Goal: Transaction & Acquisition: Book appointment/travel/reservation

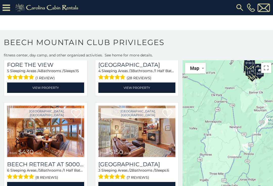
scroll to position [5, 0]
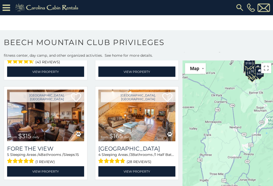
click at [243, 152] on div "$535 $325 $310 $325 $425 $235 $240 $120 $135 $395 $425 $460 $300 $300 $230 $185…" at bounding box center [227, 130] width 91 height 141
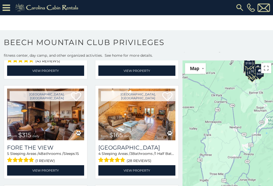
click at [249, 152] on div "$535 $325 $310 $325 $425 $235 $240 $120 $135 $395 $425 $460 $300 $300 $230 $185…" at bounding box center [227, 130] width 91 height 141
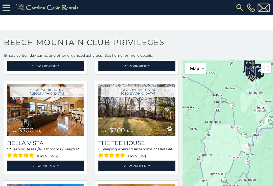
scroll to position [598, 0]
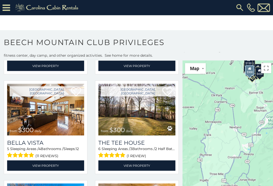
click at [57, 118] on img at bounding box center [45, 109] width 77 height 52
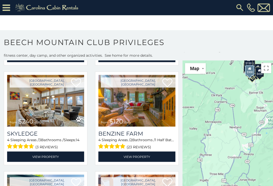
scroll to position [310, 0]
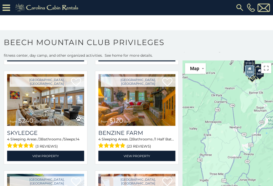
click at [49, 108] on img at bounding box center [45, 100] width 77 height 52
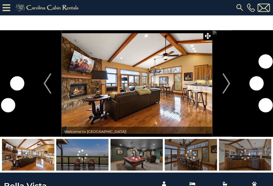
click at [223, 85] on img "Next" at bounding box center [226, 83] width 8 height 20
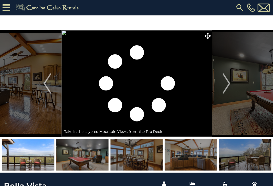
click at [225, 83] on img "Next" at bounding box center [226, 83] width 8 height 20
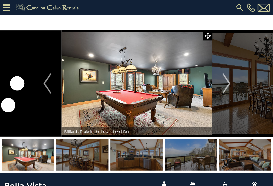
click at [223, 85] on img "Next" at bounding box center [226, 83] width 8 height 20
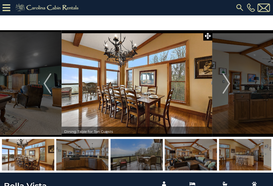
click at [226, 83] on img "Next" at bounding box center [226, 83] width 8 height 20
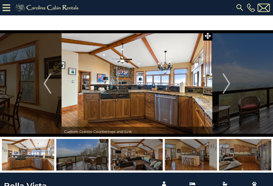
click at [224, 84] on img "Next" at bounding box center [226, 83] width 8 height 20
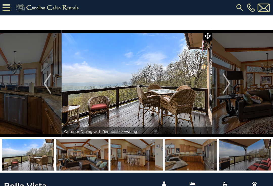
click at [229, 86] on img "Next" at bounding box center [226, 83] width 8 height 20
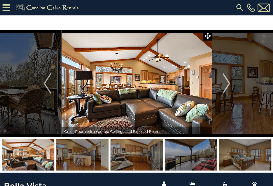
click at [44, 88] on img "Previous" at bounding box center [47, 83] width 8 height 20
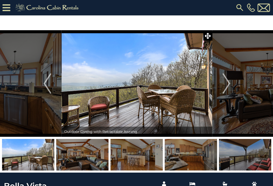
click at [226, 83] on img "Next" at bounding box center [226, 83] width 8 height 20
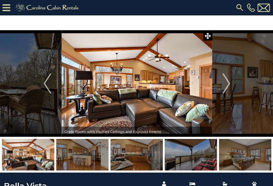
click at [223, 84] on img "Next" at bounding box center [226, 83] width 8 height 20
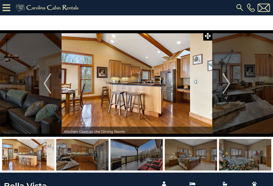
click at [224, 83] on img "Next" at bounding box center [226, 83] width 8 height 20
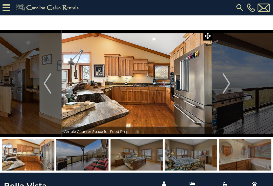
click at [222, 83] on button "Next" at bounding box center [225, 83] width 28 height 106
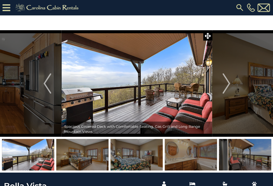
click at [224, 84] on img "Next" at bounding box center [226, 83] width 8 height 20
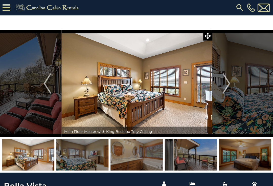
click at [223, 85] on img "Next" at bounding box center [226, 83] width 8 height 20
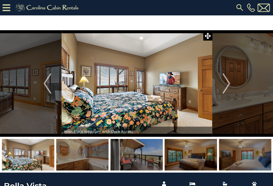
click at [222, 84] on button "Next" at bounding box center [225, 83] width 28 height 106
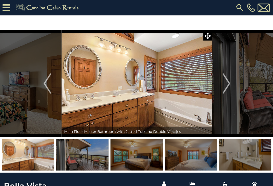
click at [47, 88] on img "Previous" at bounding box center [47, 83] width 8 height 20
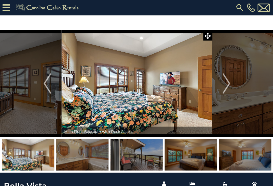
click at [49, 87] on img "Previous" at bounding box center [47, 83] width 8 height 20
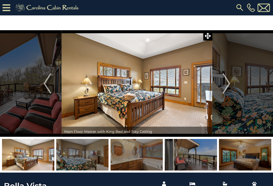
click at [45, 87] on img "Previous" at bounding box center [47, 83] width 8 height 20
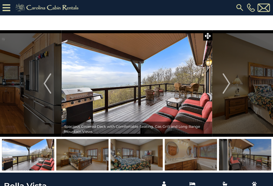
click at [224, 83] on img "Next" at bounding box center [226, 83] width 8 height 20
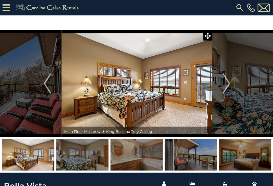
click at [44, 81] on img "Previous" at bounding box center [47, 83] width 8 height 20
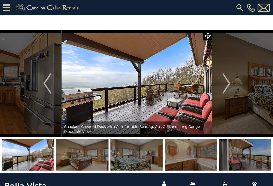
click at [218, 84] on button "Next" at bounding box center [225, 83] width 28 height 106
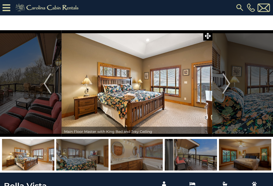
click at [225, 84] on img "Next" at bounding box center [226, 83] width 8 height 20
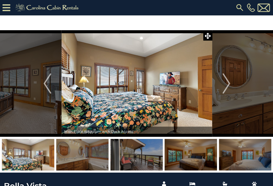
click at [223, 81] on img "Next" at bounding box center [226, 83] width 8 height 20
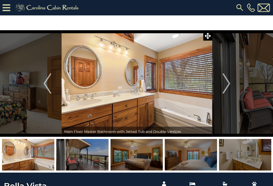
click at [226, 82] on img "Next" at bounding box center [226, 83] width 8 height 20
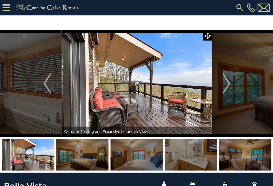
click at [218, 86] on button "Next" at bounding box center [225, 83] width 28 height 106
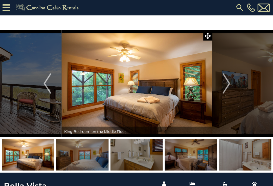
click at [226, 84] on img "Next" at bounding box center [226, 83] width 8 height 20
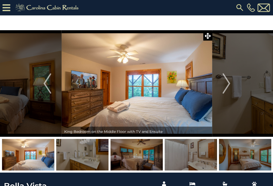
click at [225, 82] on img "Next" at bounding box center [226, 83] width 8 height 20
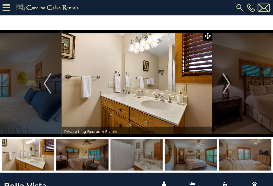
click at [223, 85] on img "Next" at bounding box center [226, 83] width 8 height 20
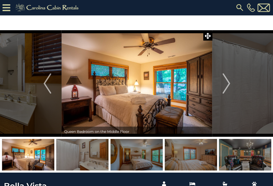
click at [220, 85] on button "Next" at bounding box center [225, 83] width 28 height 106
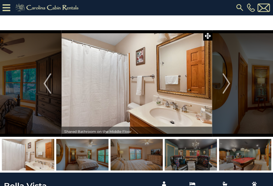
click at [44, 85] on img "Previous" at bounding box center [47, 83] width 8 height 20
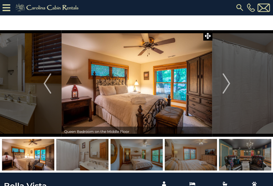
click at [41, 87] on button "Previous" at bounding box center [47, 83] width 28 height 106
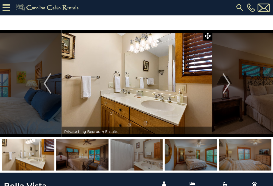
click at [44, 85] on img "Previous" at bounding box center [47, 83] width 8 height 20
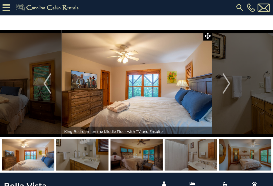
click at [225, 85] on img "Next" at bounding box center [226, 83] width 8 height 20
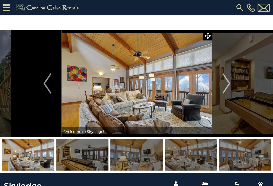
click at [225, 83] on img "Next" at bounding box center [226, 83] width 8 height 20
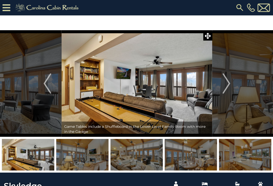
click at [223, 85] on img "Next" at bounding box center [226, 83] width 8 height 20
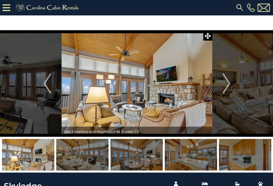
click at [224, 85] on img "Next" at bounding box center [226, 83] width 8 height 20
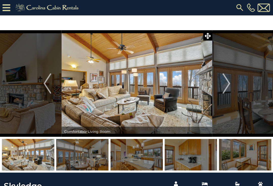
click at [225, 82] on img "Next" at bounding box center [226, 83] width 8 height 20
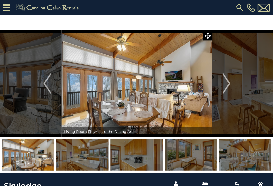
click at [225, 83] on img "Next" at bounding box center [226, 83] width 8 height 20
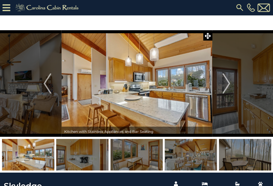
click at [225, 85] on img "Next" at bounding box center [226, 83] width 8 height 20
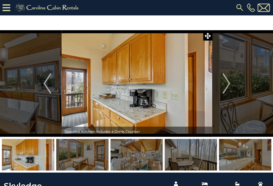
click at [227, 81] on img "Next" at bounding box center [226, 83] width 8 height 20
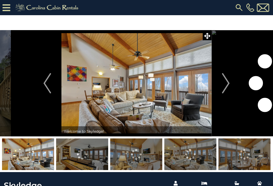
click at [227, 82] on img "Next" at bounding box center [226, 83] width 8 height 20
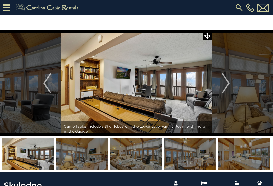
click at [224, 85] on img "Next" at bounding box center [226, 83] width 8 height 20
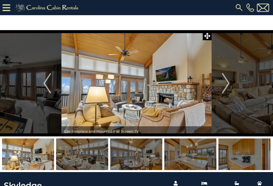
click at [226, 85] on img "Next" at bounding box center [226, 83] width 8 height 20
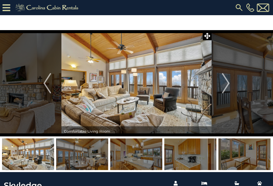
click at [225, 84] on img "Next" at bounding box center [226, 83] width 8 height 20
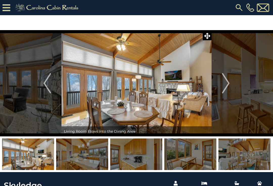
click at [225, 84] on img "Next" at bounding box center [226, 83] width 8 height 20
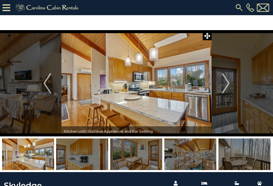
click at [226, 83] on img "Next" at bounding box center [226, 83] width 8 height 20
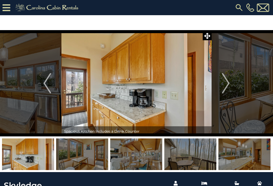
click at [227, 83] on img "Next" at bounding box center [226, 83] width 8 height 20
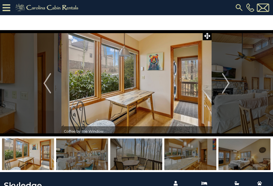
click at [227, 82] on img "Next" at bounding box center [226, 83] width 8 height 20
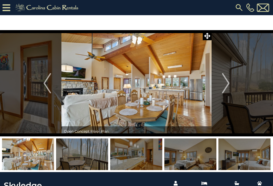
click at [229, 82] on img "Next" at bounding box center [226, 83] width 8 height 20
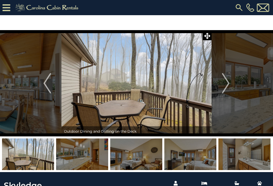
click at [225, 84] on img "Next" at bounding box center [226, 83] width 8 height 20
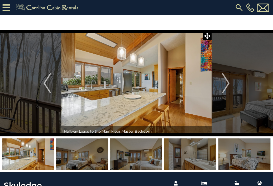
click at [228, 83] on img "Next" at bounding box center [226, 83] width 8 height 20
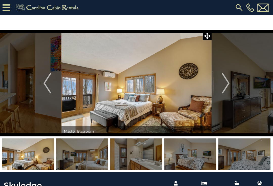
click at [224, 87] on img "Next" at bounding box center [226, 83] width 8 height 20
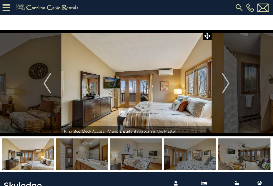
click at [229, 84] on img "Next" at bounding box center [226, 83] width 8 height 20
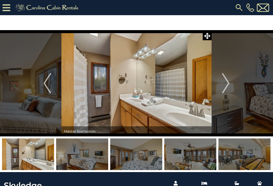
click at [229, 83] on img "Next" at bounding box center [226, 83] width 8 height 20
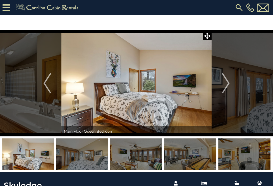
click at [223, 86] on img "Next" at bounding box center [226, 83] width 8 height 20
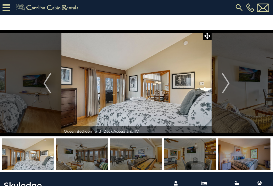
click at [228, 85] on img "Next" at bounding box center [226, 83] width 8 height 20
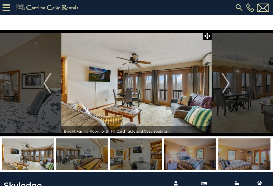
click at [223, 86] on img "Next" at bounding box center [226, 83] width 8 height 20
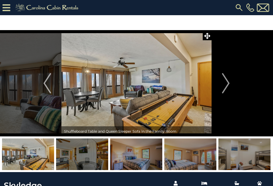
click at [224, 85] on img "Next" at bounding box center [226, 83] width 8 height 20
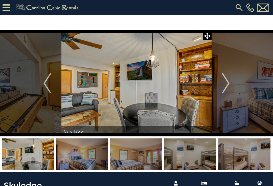
click at [225, 83] on img "Next" at bounding box center [226, 83] width 8 height 20
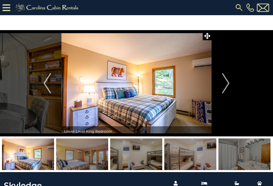
click at [227, 83] on img "Next" at bounding box center [226, 83] width 8 height 20
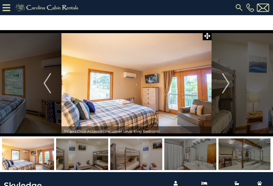
click at [227, 84] on img "Next" at bounding box center [226, 83] width 8 height 20
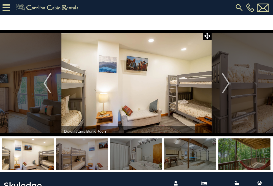
click at [225, 84] on img "Next" at bounding box center [226, 83] width 8 height 20
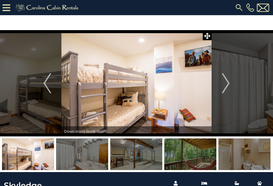
click at [223, 86] on img "Next" at bounding box center [226, 83] width 8 height 20
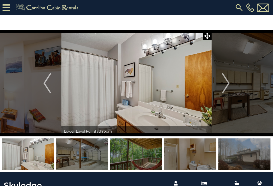
click at [225, 83] on img "Next" at bounding box center [226, 83] width 8 height 20
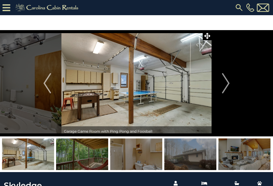
click at [224, 84] on img "Next" at bounding box center [226, 83] width 8 height 20
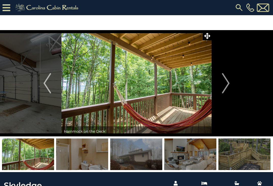
click at [228, 83] on img "Next" at bounding box center [226, 83] width 8 height 20
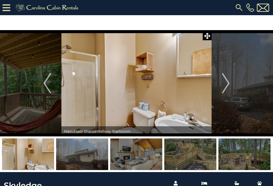
click at [225, 82] on img "Next" at bounding box center [226, 83] width 8 height 20
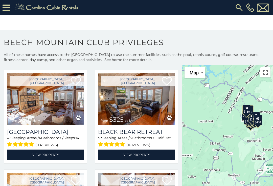
scroll to position [117, 0]
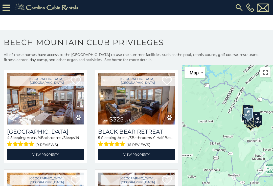
click at [139, 115] on img at bounding box center [136, 99] width 77 height 52
click at [141, 154] on link "View Property" at bounding box center [136, 154] width 77 height 10
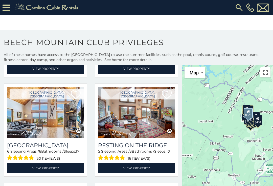
scroll to position [206, 0]
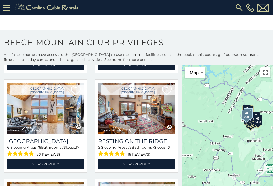
click at [48, 166] on link "View Property" at bounding box center [45, 164] width 77 height 10
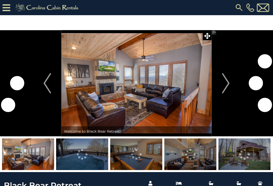
click at [224, 86] on img "Next" at bounding box center [226, 83] width 8 height 20
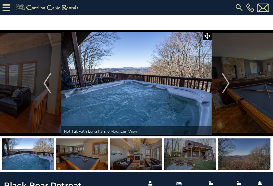
click at [221, 83] on button "Next" at bounding box center [225, 83] width 28 height 106
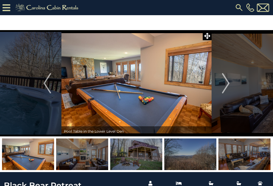
click at [226, 85] on img "Next" at bounding box center [226, 83] width 8 height 20
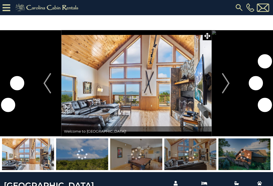
click at [223, 85] on img "Next" at bounding box center [226, 83] width 8 height 20
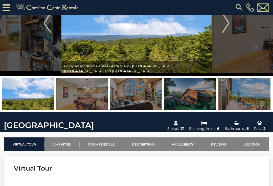
scroll to position [45, 0]
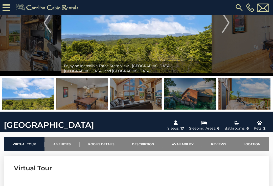
click at [182, 146] on link "Availability" at bounding box center [182, 144] width 39 height 14
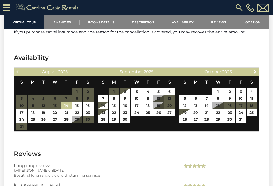
scroll to position [1123, 0]
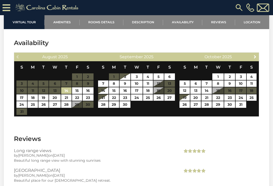
click at [253, 59] on span "Next" at bounding box center [255, 57] width 4 height 4
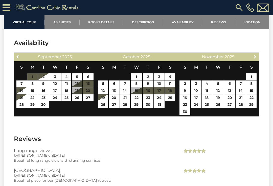
click at [256, 59] on span "Next" at bounding box center [255, 57] width 4 height 4
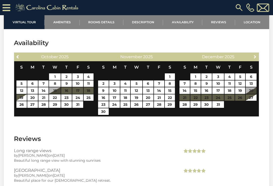
click at [253, 59] on span "Next" at bounding box center [255, 57] width 4 height 4
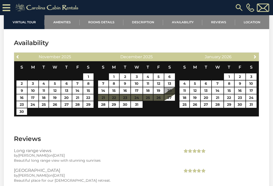
click at [253, 59] on span "Next" at bounding box center [255, 57] width 4 height 4
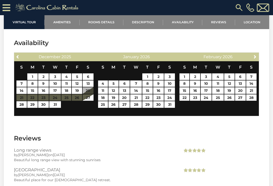
click at [253, 59] on span "Next" at bounding box center [255, 57] width 4 height 4
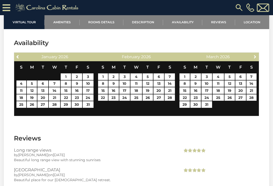
click at [252, 60] on link "Next" at bounding box center [255, 56] width 6 height 6
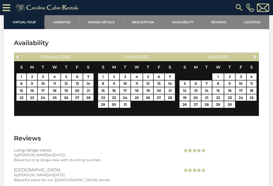
click at [249, 60] on div "April 2026" at bounding box center [217, 56] width 63 height 7
click at [256, 59] on span "Next" at bounding box center [255, 57] width 4 height 4
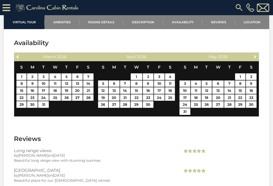
click at [252, 60] on link "Next" at bounding box center [255, 56] width 6 height 6
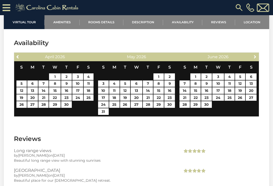
click at [252, 60] on link "Next" at bounding box center [255, 56] width 6 height 6
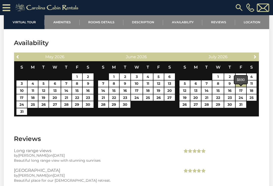
click at [240, 87] on link "10" at bounding box center [240, 83] width 11 height 7
type input "**********"
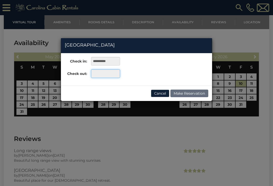
click at [100, 73] on input "text" at bounding box center [105, 73] width 29 height 9
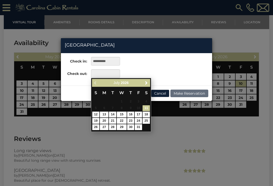
click at [136, 128] on link "31" at bounding box center [138, 127] width 7 height 6
type input "**********"
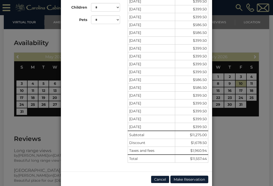
scroll to position [91, 0]
click at [237, 40] on div "**********" at bounding box center [136, 93] width 273 height 186
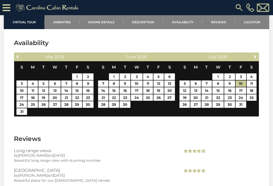
click at [62, 23] on link "Amenities" at bounding box center [61, 22] width 35 height 14
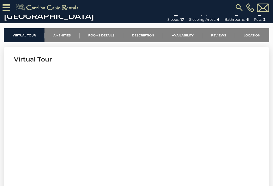
scroll to position [163, 0]
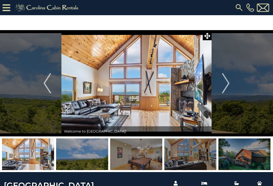
click at [225, 83] on img "Next" at bounding box center [226, 83] width 8 height 20
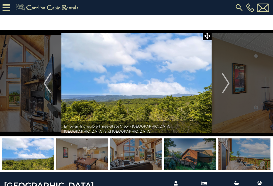
click at [224, 82] on img "Next" at bounding box center [226, 83] width 8 height 20
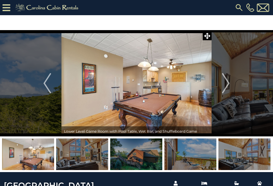
click at [225, 84] on img "Next" at bounding box center [226, 83] width 8 height 20
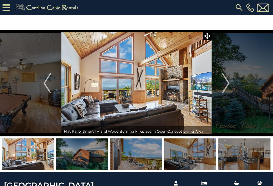
click at [222, 85] on button "Next" at bounding box center [225, 83] width 28 height 106
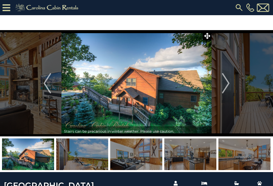
click at [223, 82] on img "Next" at bounding box center [226, 83] width 8 height 20
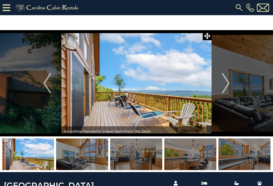
click at [223, 86] on img "Next" at bounding box center [226, 83] width 8 height 20
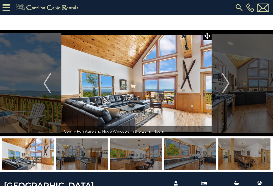
click at [224, 84] on img "Next" at bounding box center [226, 83] width 8 height 20
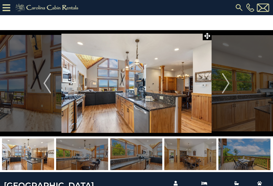
click at [225, 85] on img "Next" at bounding box center [226, 83] width 8 height 20
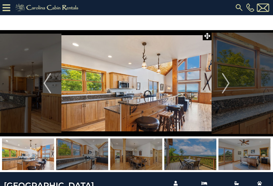
click at [223, 86] on img "Next" at bounding box center [226, 83] width 8 height 20
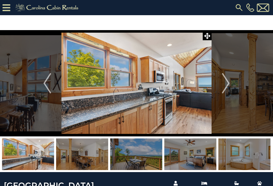
click at [223, 86] on img "Next" at bounding box center [226, 83] width 8 height 20
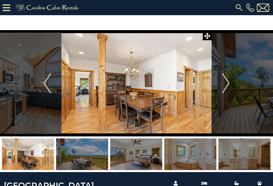
click at [225, 87] on img "Next" at bounding box center [226, 83] width 8 height 20
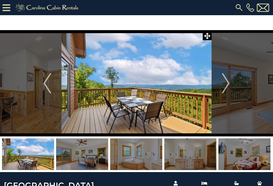
click at [224, 86] on img "Next" at bounding box center [226, 83] width 8 height 20
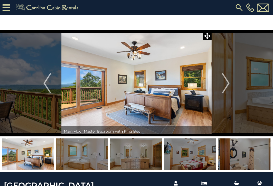
click at [226, 86] on img "Next" at bounding box center [226, 83] width 8 height 20
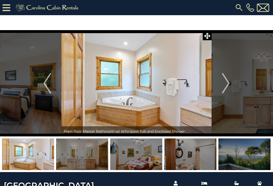
click at [223, 88] on img "Next" at bounding box center [226, 83] width 8 height 20
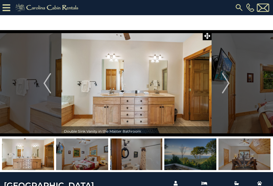
click at [224, 84] on img "Next" at bounding box center [226, 83] width 8 height 20
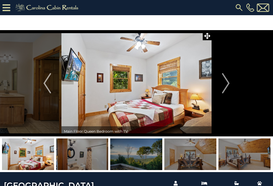
click at [225, 86] on img "Next" at bounding box center [226, 83] width 8 height 20
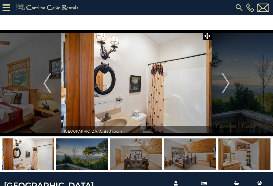
click at [223, 86] on img "Next" at bounding box center [226, 83] width 8 height 20
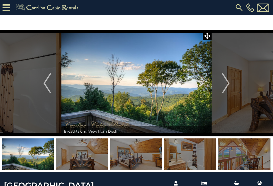
click at [225, 86] on img "Next" at bounding box center [226, 83] width 8 height 20
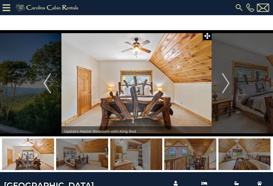
click at [225, 87] on img "Next" at bounding box center [226, 83] width 8 height 20
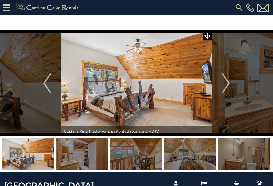
click at [225, 86] on img "Next" at bounding box center [226, 83] width 8 height 20
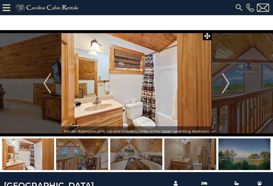
click at [226, 84] on img "Next" at bounding box center [226, 83] width 8 height 20
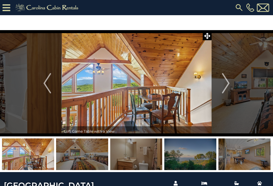
click at [224, 84] on img "Next" at bounding box center [226, 83] width 8 height 20
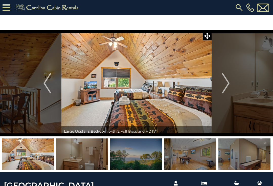
click at [225, 84] on img "Next" at bounding box center [226, 83] width 8 height 20
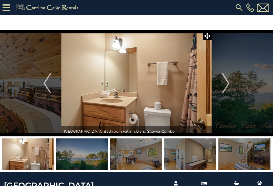
click at [225, 86] on img "Next" at bounding box center [226, 83] width 8 height 20
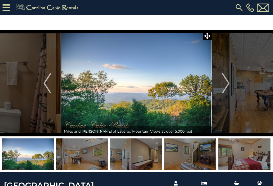
click at [225, 86] on img "Next" at bounding box center [226, 83] width 8 height 20
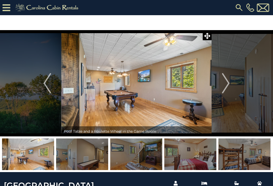
click at [227, 85] on img "Next" at bounding box center [226, 83] width 8 height 20
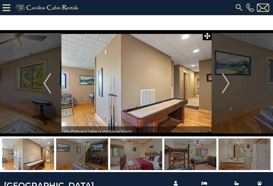
click at [227, 85] on img "Next" at bounding box center [226, 83] width 8 height 20
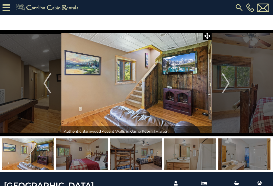
click at [226, 85] on img "Next" at bounding box center [226, 83] width 8 height 20
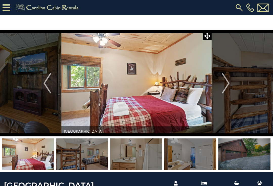
click at [225, 85] on img "Next" at bounding box center [226, 83] width 8 height 20
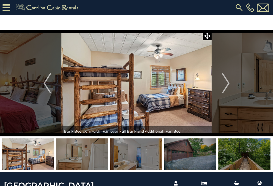
click at [225, 84] on img "Next" at bounding box center [226, 83] width 8 height 20
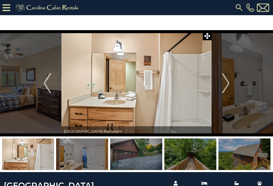
click at [225, 83] on img "Next" at bounding box center [226, 83] width 8 height 20
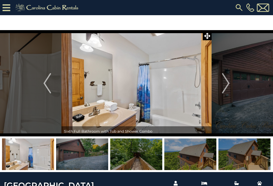
click at [224, 84] on img "Next" at bounding box center [226, 83] width 8 height 20
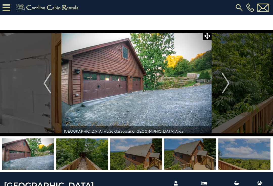
click at [223, 85] on img "Next" at bounding box center [226, 83] width 8 height 20
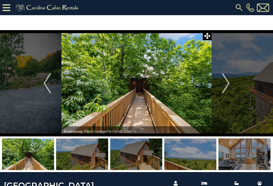
click at [226, 83] on img "Next" at bounding box center [226, 83] width 8 height 20
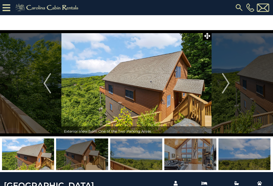
click at [225, 85] on img "Next" at bounding box center [226, 83] width 8 height 20
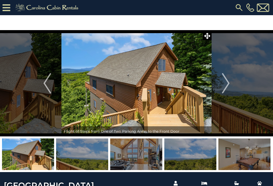
click at [225, 86] on img "Next" at bounding box center [226, 83] width 8 height 20
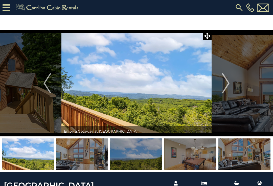
click at [226, 84] on img "Next" at bounding box center [226, 83] width 8 height 20
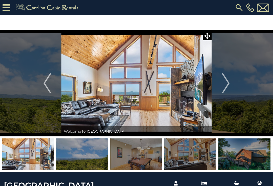
click at [49, 84] on img "Previous" at bounding box center [47, 83] width 8 height 20
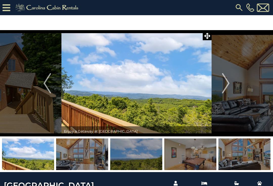
click at [44, 86] on img "Previous" at bounding box center [47, 83] width 8 height 20
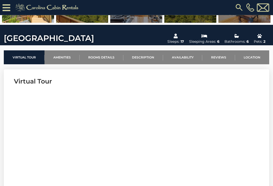
scroll to position [132, 0]
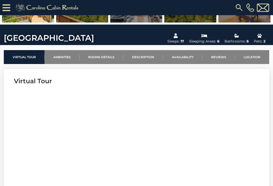
click at [252, 57] on link "Location" at bounding box center [252, 57] width 34 height 14
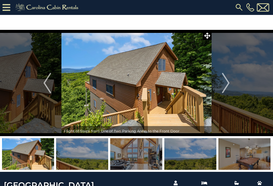
scroll to position [0, 0]
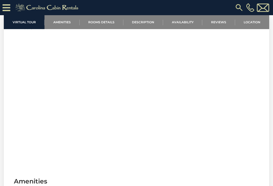
click at [256, 20] on link "Location" at bounding box center [252, 22] width 34 height 14
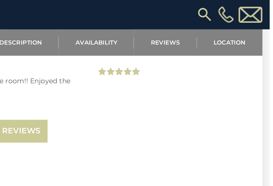
scroll to position [1329, 0]
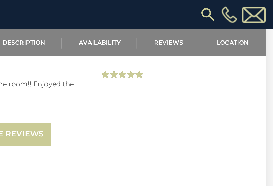
click at [235, 22] on link "Location" at bounding box center [252, 22] width 34 height 14
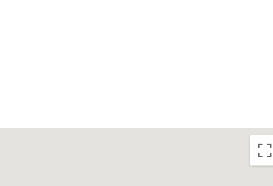
click at [55, 93] on h3 "Location" at bounding box center [136, 97] width 245 height 9
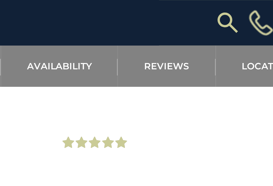
scroll to position [1247, 0]
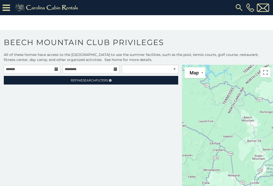
click at [237, 122] on div at bounding box center [227, 135] width 91 height 141
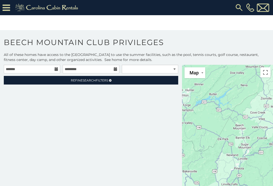
click at [265, 73] on button "Toggle fullscreen view" at bounding box center [265, 72] width 10 height 10
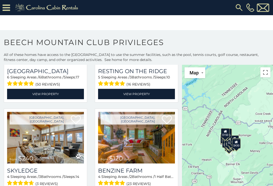
scroll to position [277, 0]
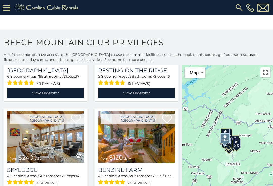
click at [47, 93] on link "View Property" at bounding box center [45, 93] width 77 height 10
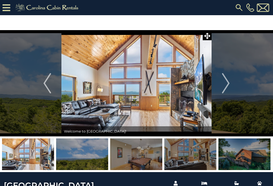
click at [228, 80] on img "Next" at bounding box center [226, 83] width 8 height 20
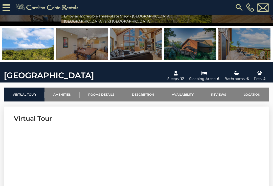
click at [256, 93] on link "Location" at bounding box center [252, 95] width 34 height 14
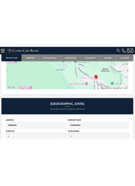
scroll to position [495, 0]
